Goal: Task Accomplishment & Management: Manage account settings

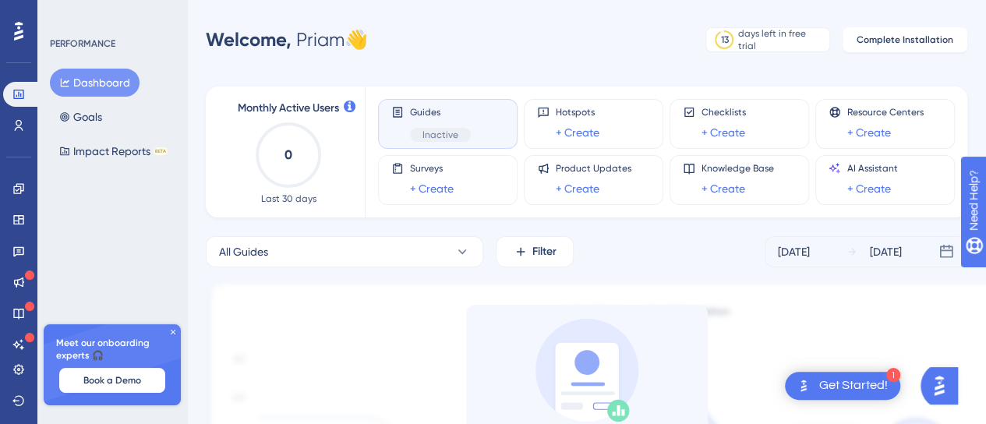
scroll to position [78, 0]
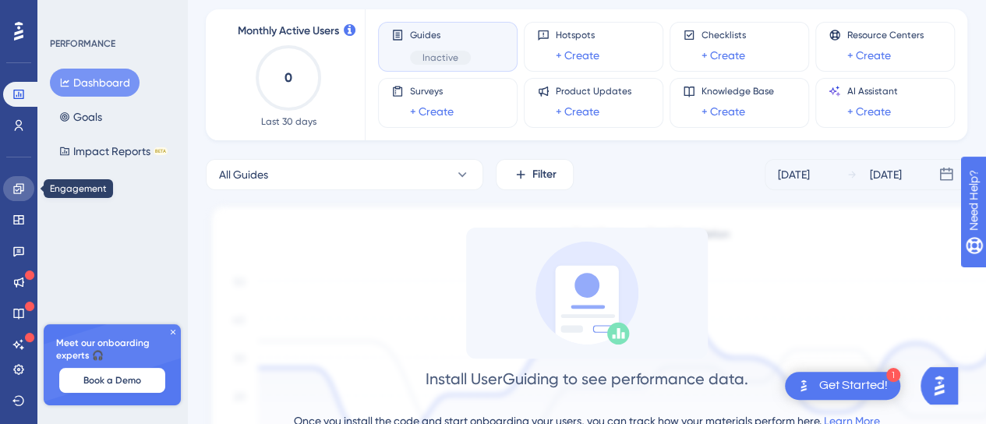
click at [20, 196] on link at bounding box center [18, 188] width 31 height 25
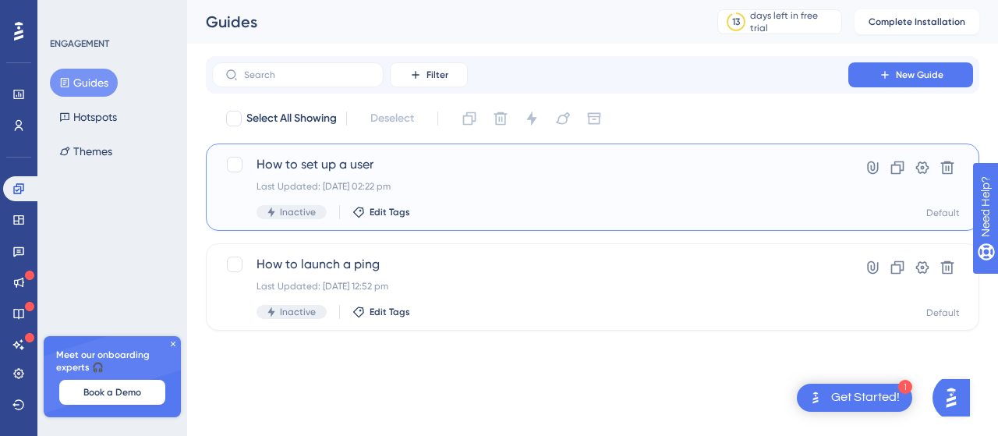
click at [546, 196] on div "How to set up a user Last Updated: [DATE] 02:22 pm Inactive Edit Tags" at bounding box center [529, 187] width 547 height 64
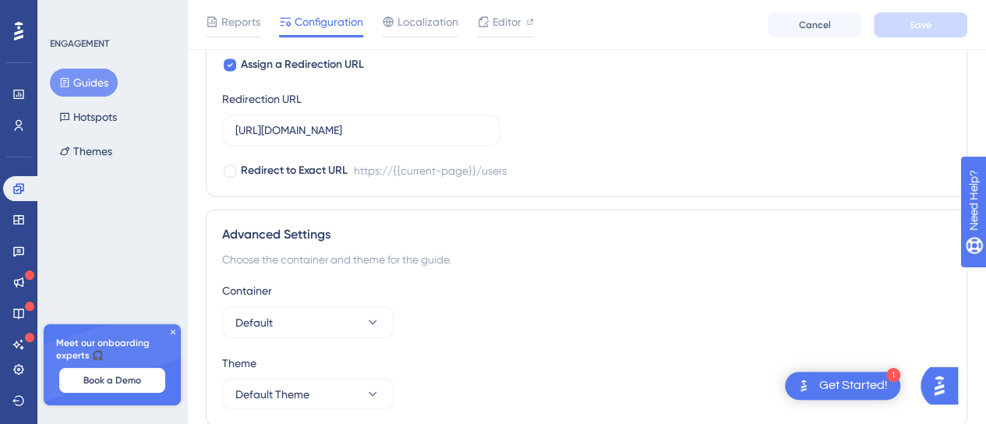
scroll to position [1231, 0]
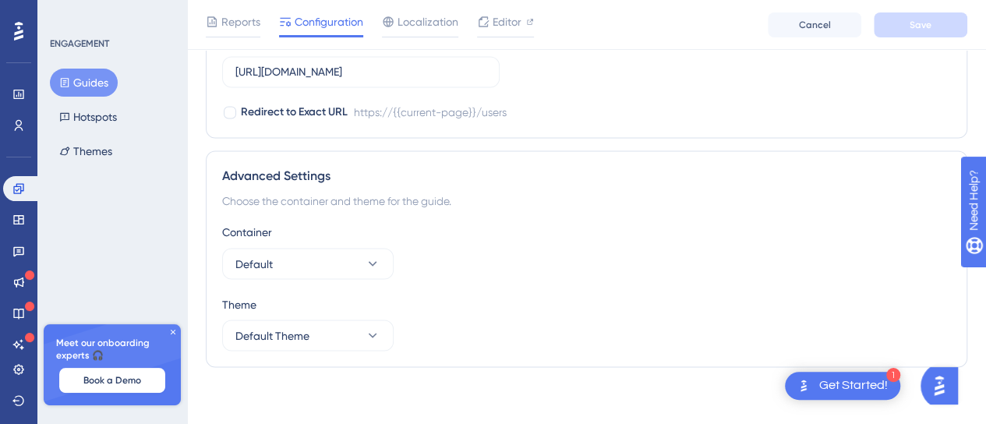
click at [849, 383] on div "Get Started!" at bounding box center [853, 385] width 69 height 17
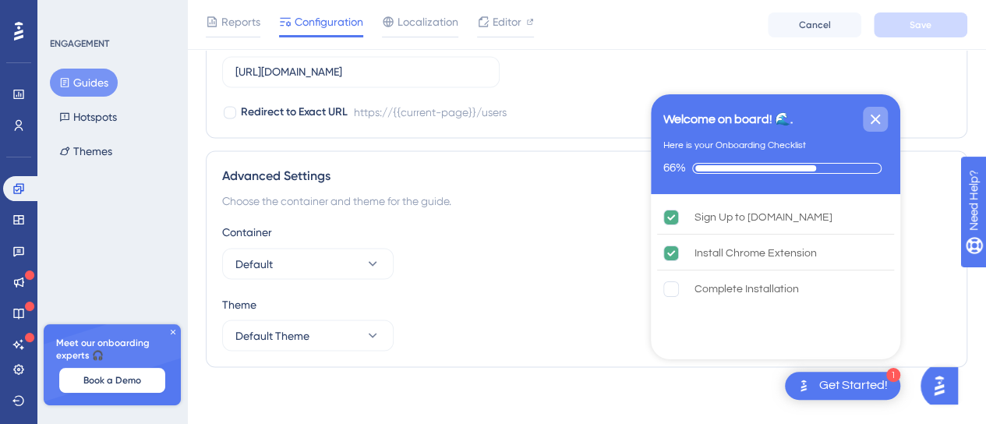
click at [880, 123] on icon "Close Checklist" at bounding box center [876, 120] width 10 height 10
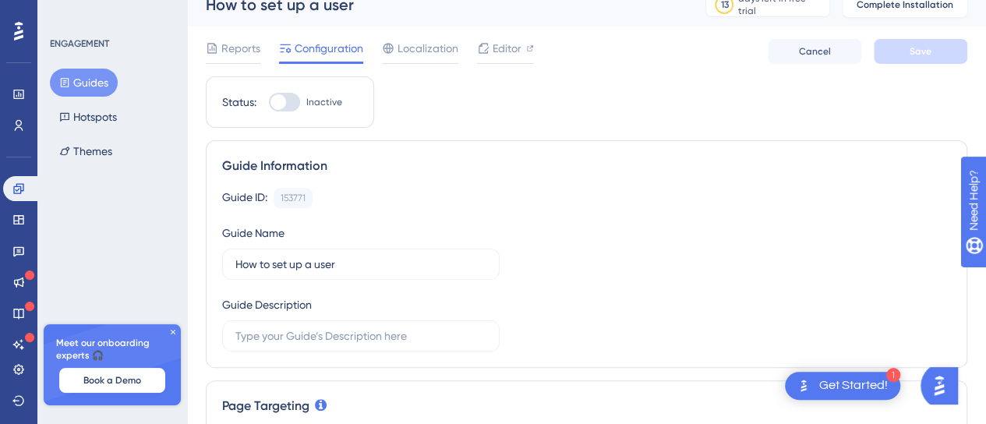
scroll to position [0, 0]
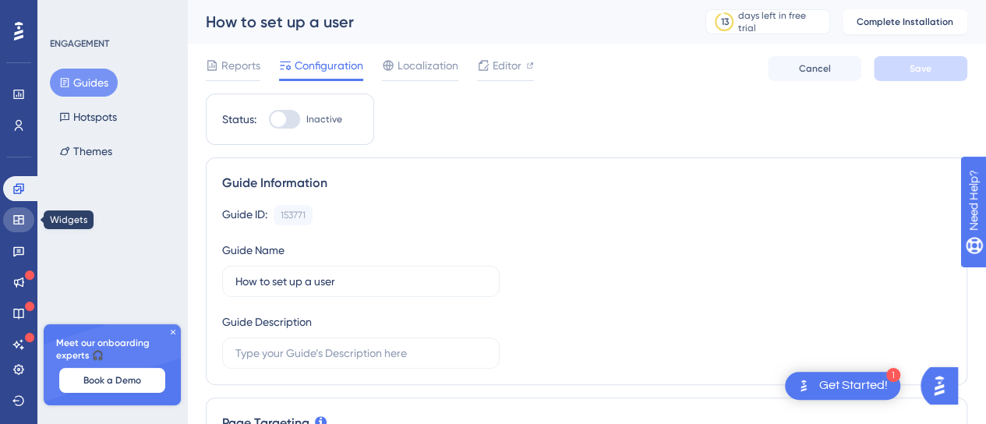
click at [26, 221] on link at bounding box center [18, 219] width 31 height 25
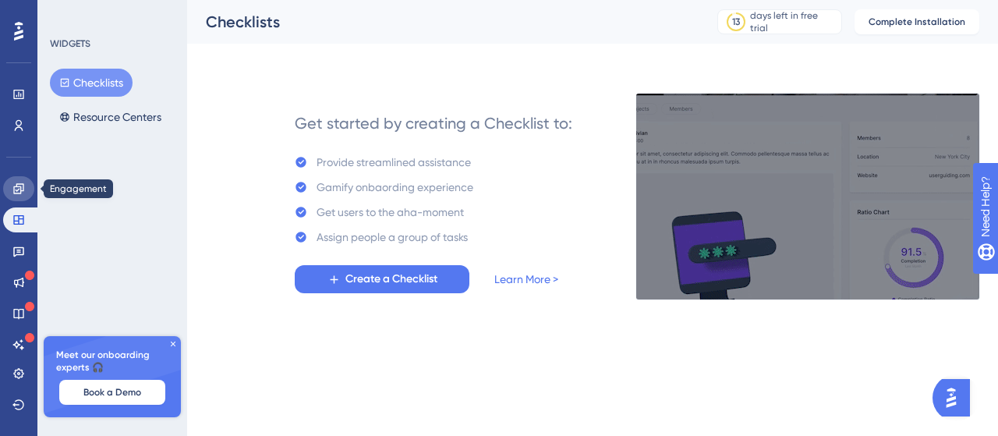
click at [20, 195] on link at bounding box center [18, 188] width 31 height 25
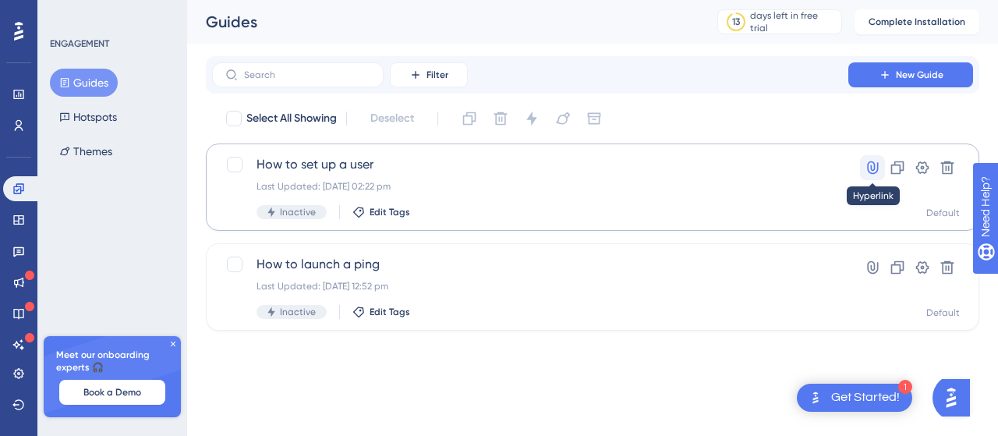
click at [869, 166] on icon at bounding box center [872, 168] width 16 height 16
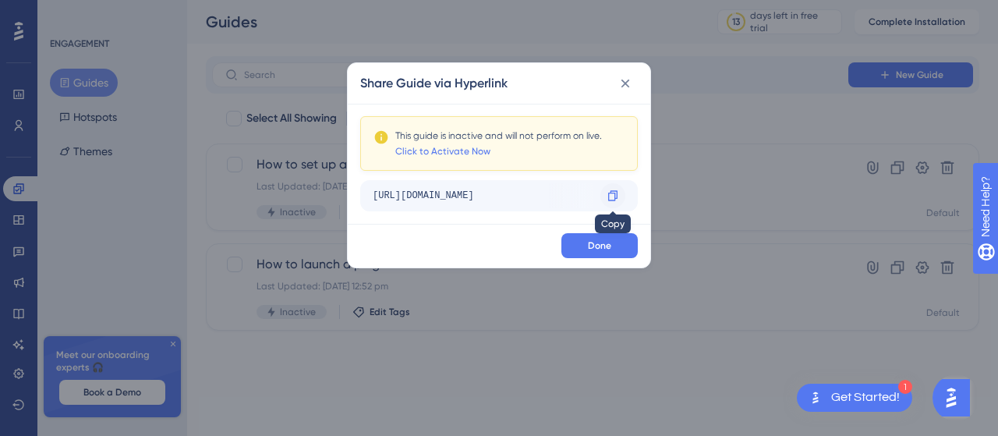
click at [613, 192] on icon at bounding box center [612, 195] width 9 height 10
click at [462, 154] on link "Click to Activate Now" at bounding box center [442, 151] width 95 height 12
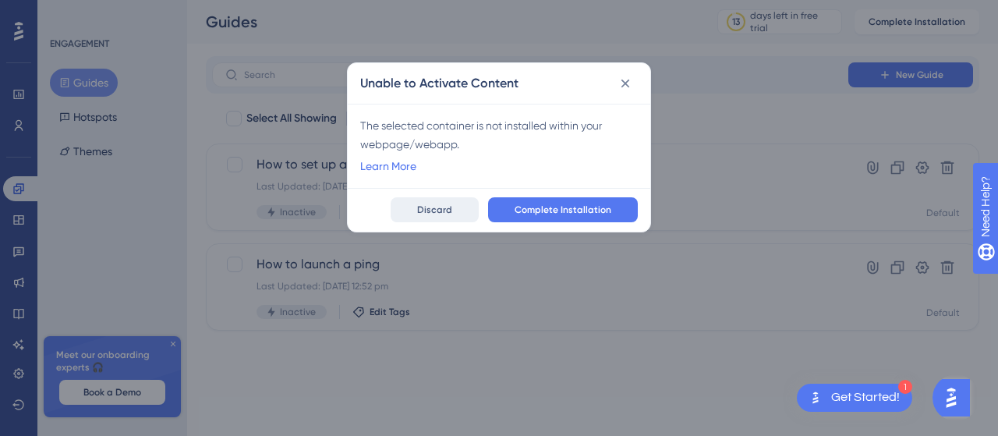
click at [429, 209] on span "Discard" at bounding box center [434, 209] width 35 height 12
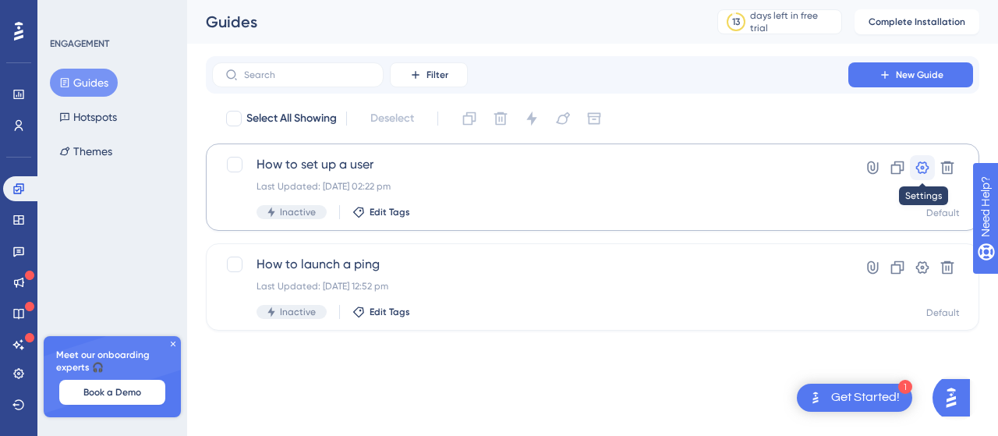
click at [921, 163] on icon at bounding box center [922, 167] width 13 height 12
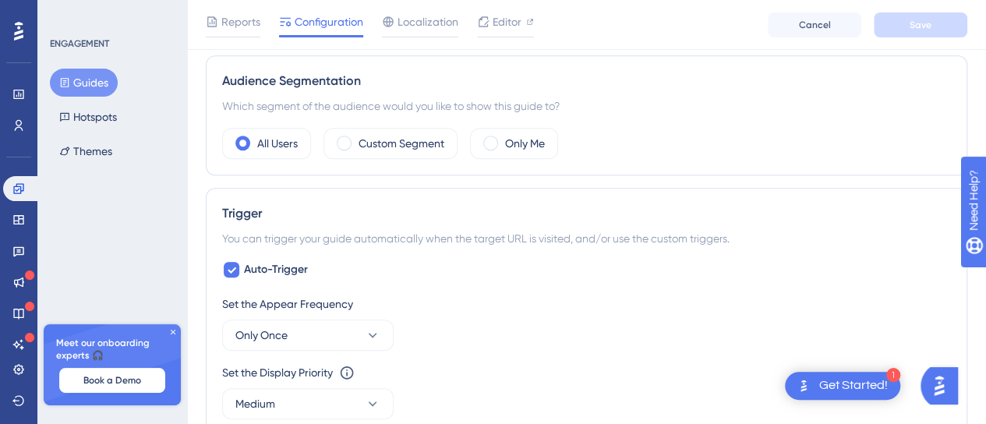
scroll to position [451, 0]
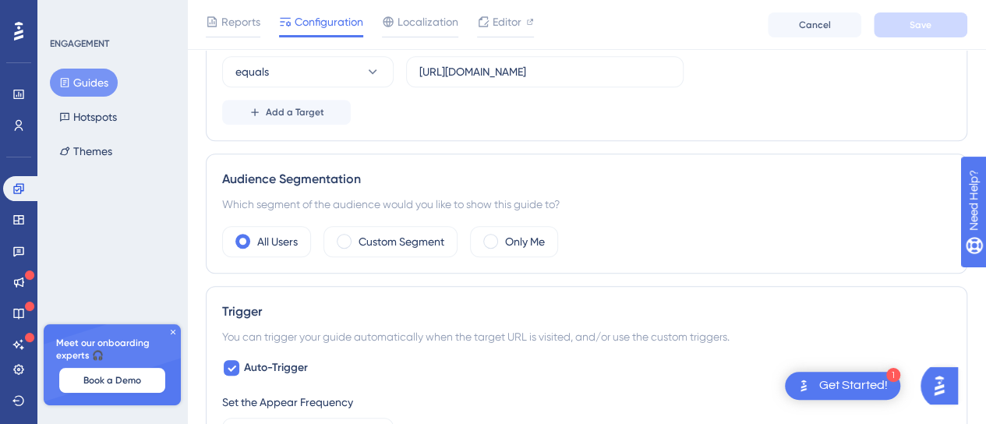
click at [948, 380] on img "Open AI Assistant Launcher" at bounding box center [939, 386] width 28 height 28
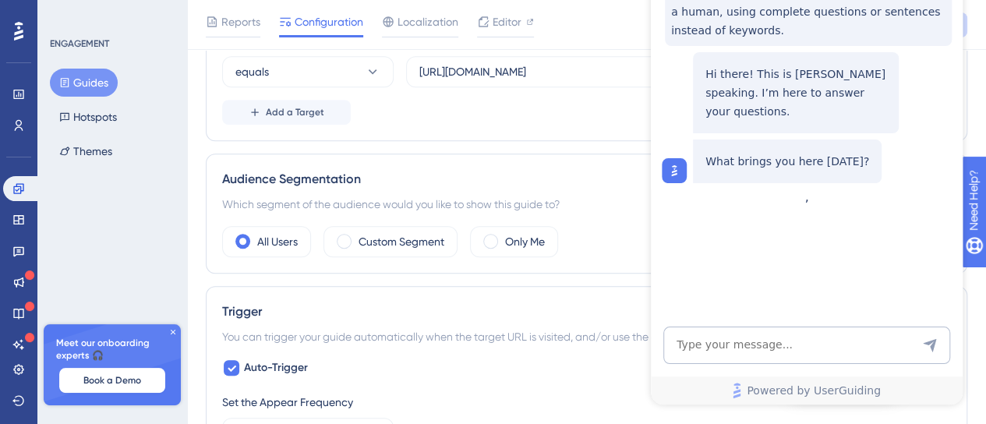
scroll to position [217, 0]
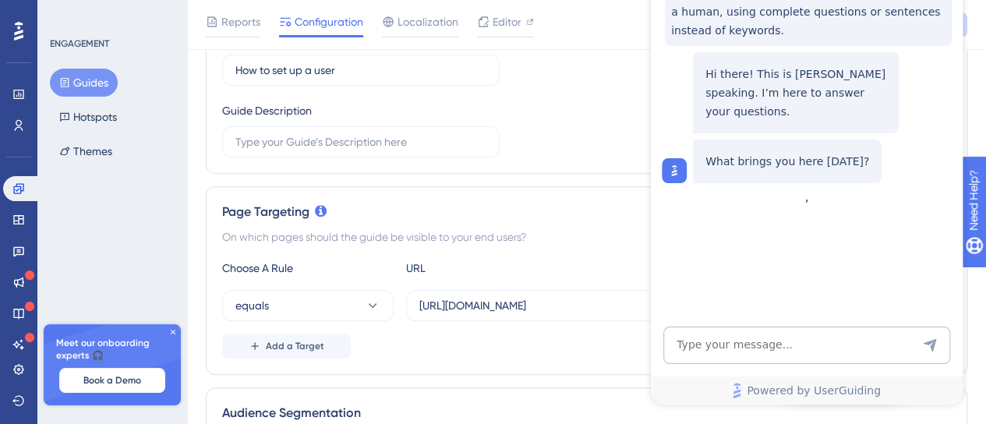
click at [581, 99] on div "Guide ID: 153771 Copy Guide Name How to set up a user Guide Description" at bounding box center [586, 76] width 729 height 164
click at [500, 26] on span "Editor" at bounding box center [507, 21] width 29 height 19
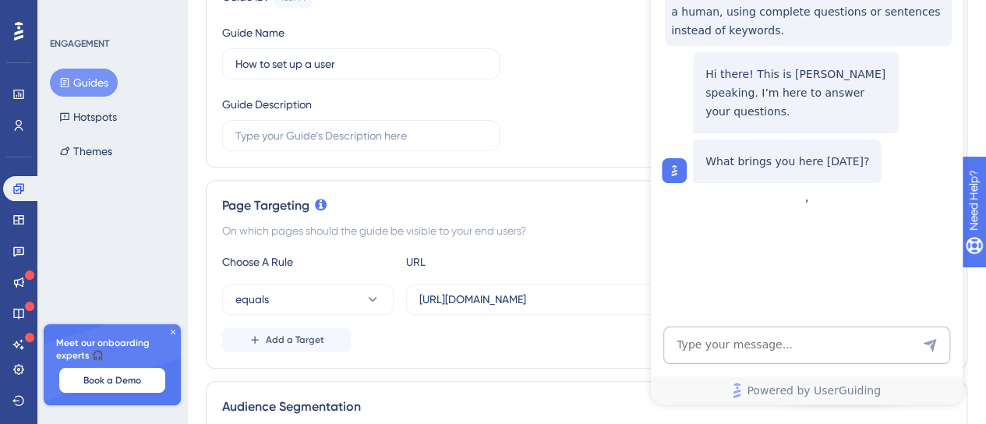
scroll to position [0, 0]
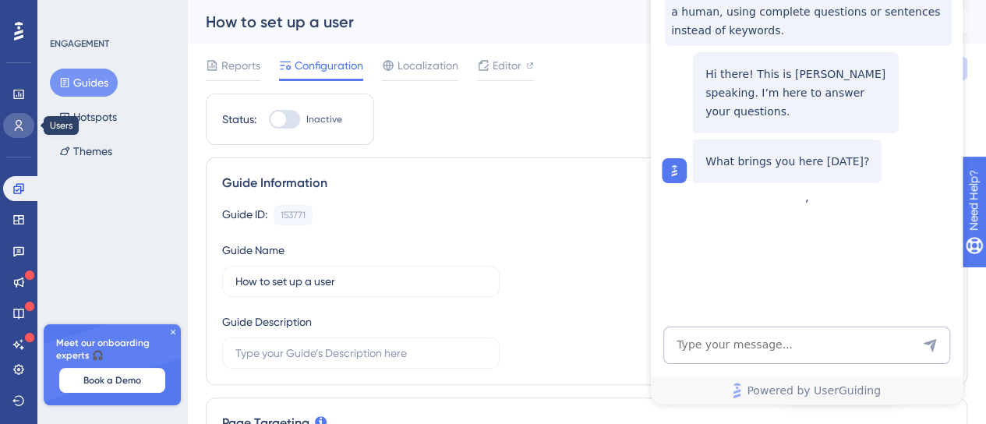
click at [28, 128] on link at bounding box center [18, 125] width 31 height 25
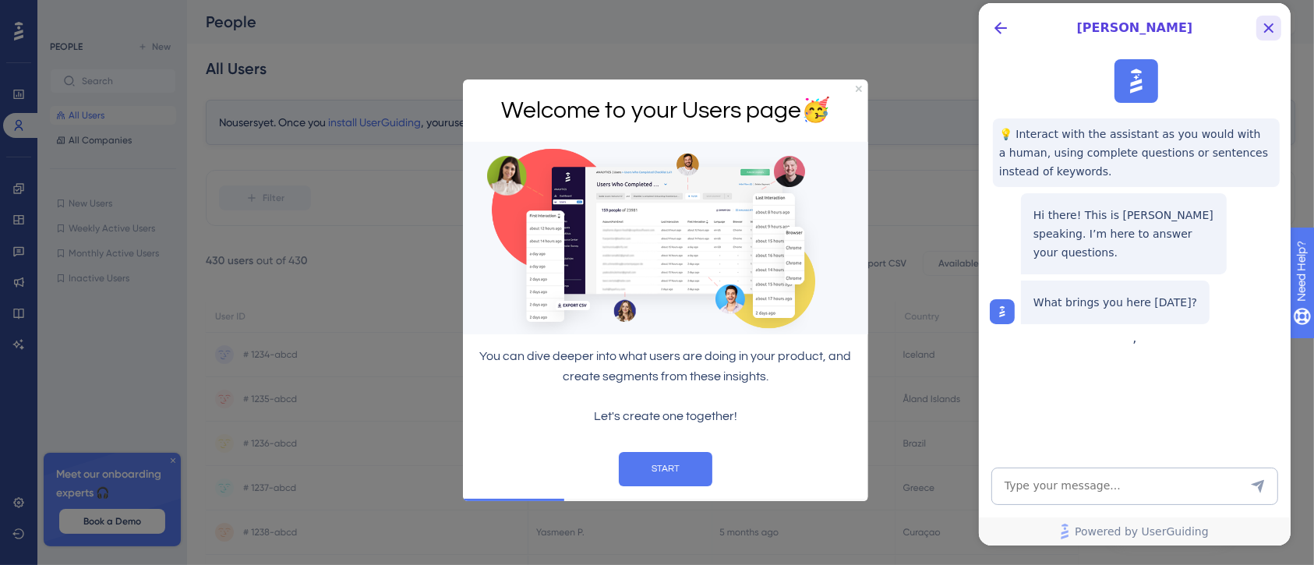
click at [997, 23] on icon "Close Button" at bounding box center [1268, 28] width 19 height 19
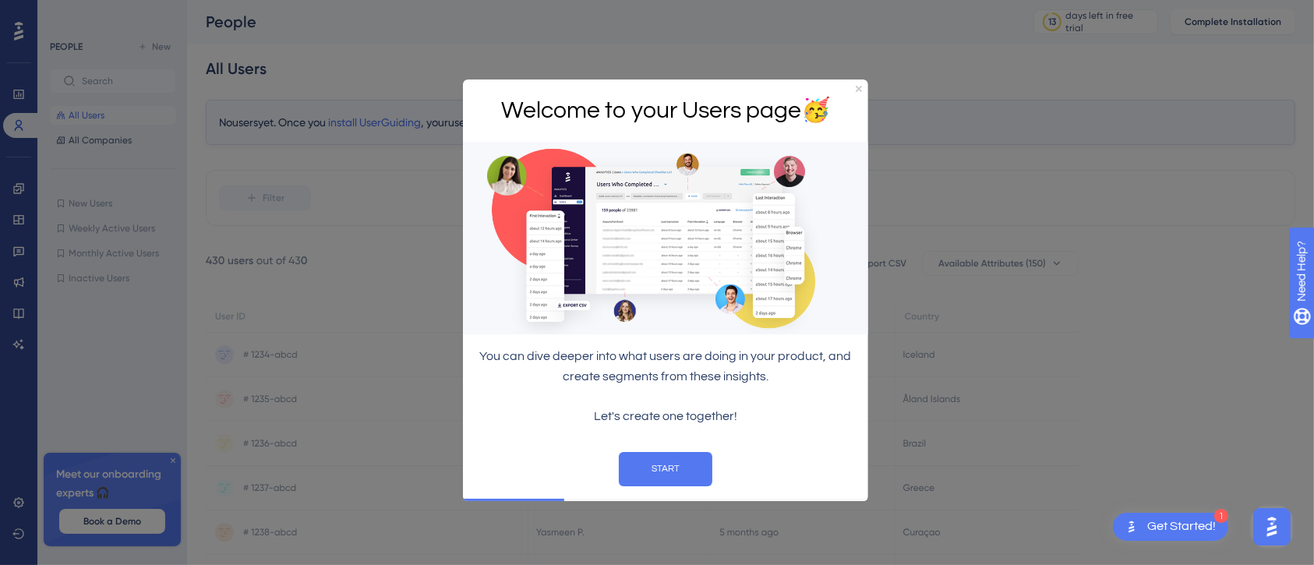
click at [862, 88] on div "Welcome to your Users page 🥳" at bounding box center [664, 110] width 405 height 63
click at [856, 87] on icon "Close Preview" at bounding box center [858, 89] width 6 height 6
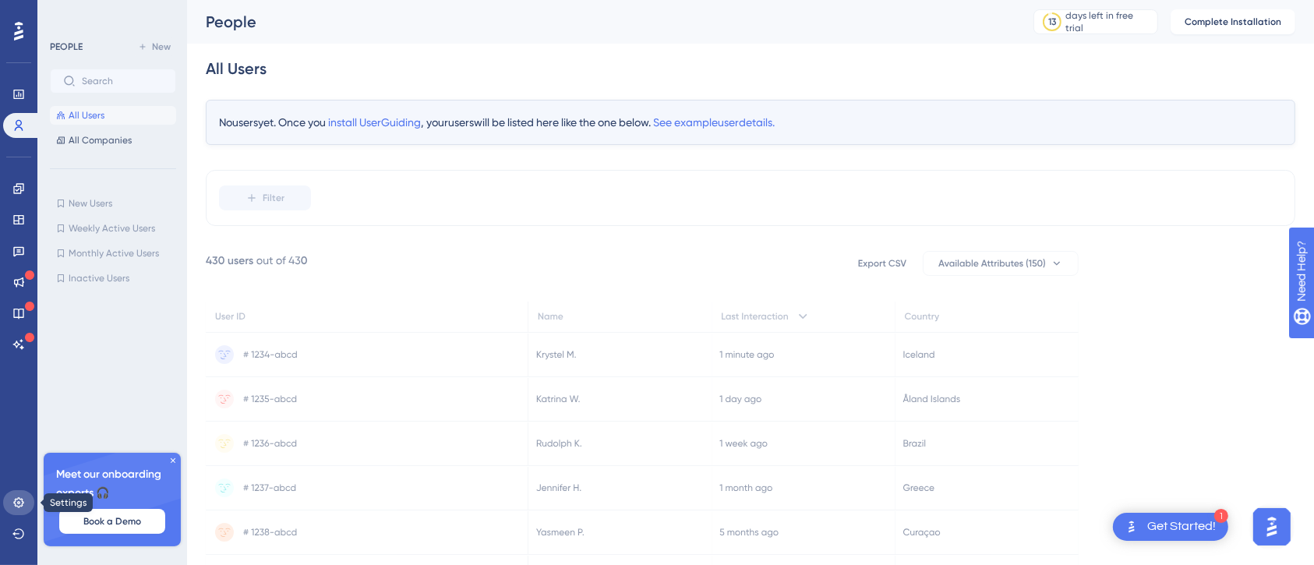
click at [16, 435] on icon at bounding box center [18, 502] width 12 height 12
